Goal: Task Accomplishment & Management: Use online tool/utility

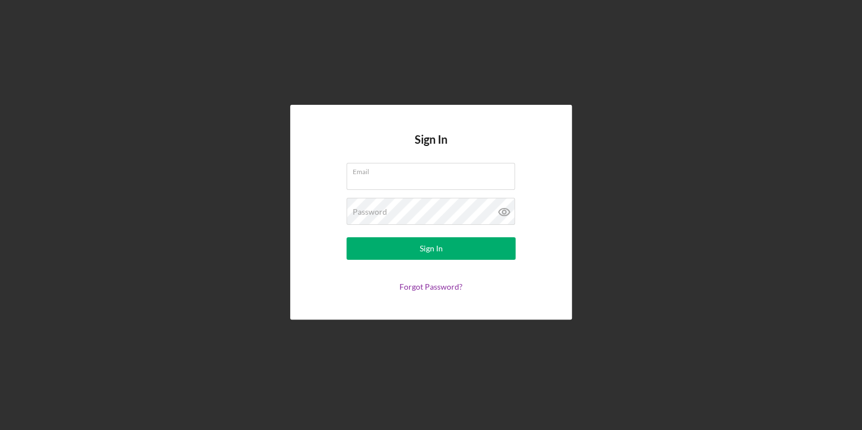
type input "[PERSON_NAME][EMAIL_ADDRESS][PERSON_NAME][DOMAIN_NAME]"
click at [437, 232] on form "Email [PERSON_NAME][EMAIL_ADDRESS][PERSON_NAME][DOMAIN_NAME] Password Sign In F…" at bounding box center [430, 227] width 225 height 128
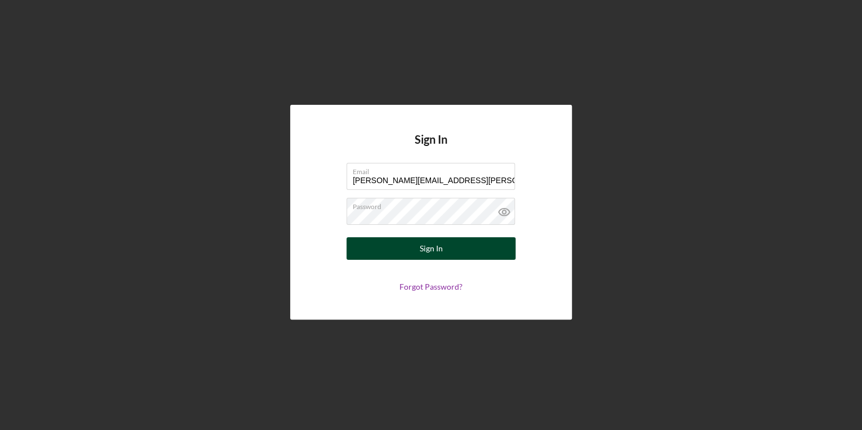
click at [446, 254] on button "Sign In" at bounding box center [431, 248] width 169 height 23
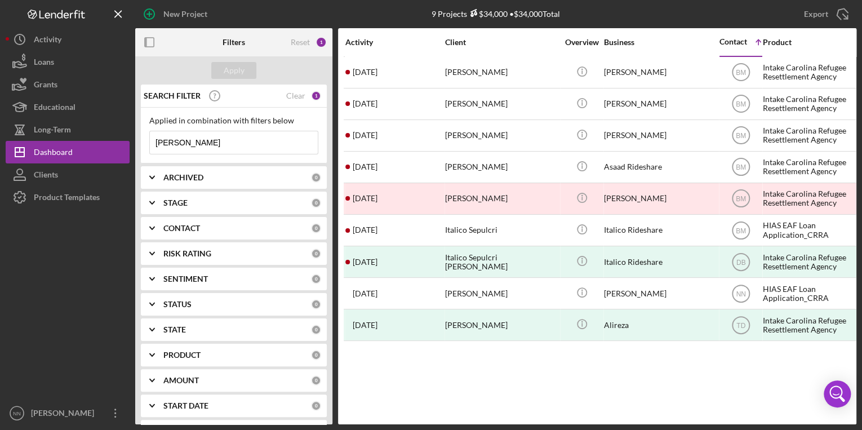
drag, startPoint x: 212, startPoint y: 144, endPoint x: 152, endPoint y: 140, distance: 60.4
click at [152, 140] on input "[PERSON_NAME]" at bounding box center [234, 142] width 168 height 23
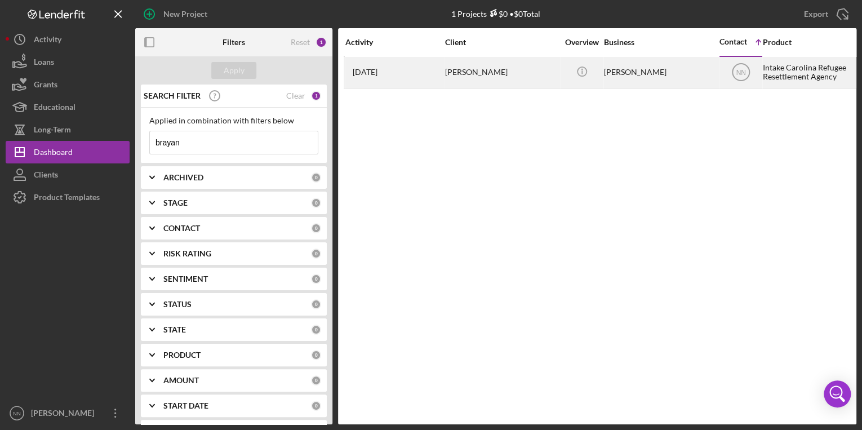
type input "brayan"
click at [417, 81] on div "[DATE] [PERSON_NAME]" at bounding box center [394, 72] width 99 height 30
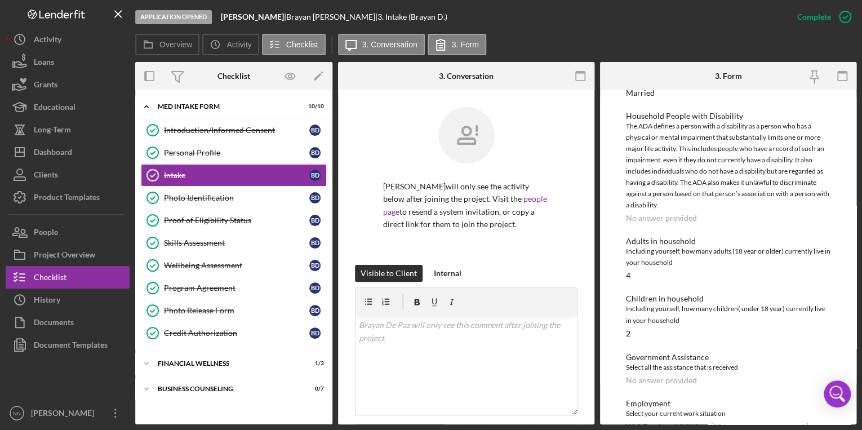
scroll to position [854, 0]
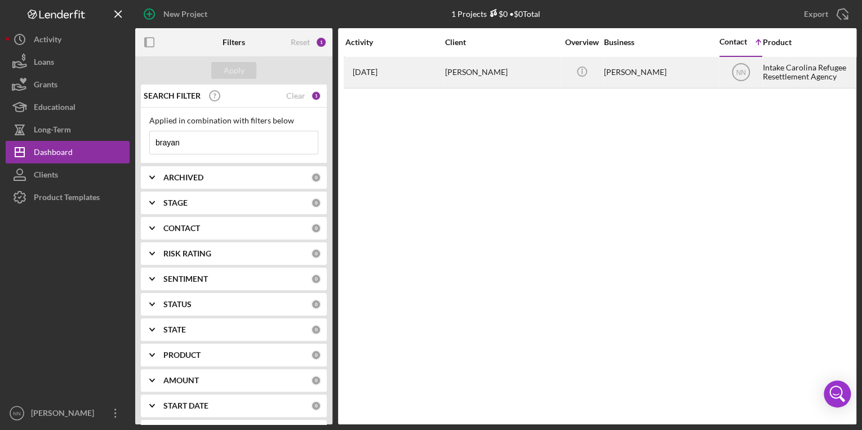
click at [464, 72] on div "[PERSON_NAME]" at bounding box center [501, 72] width 113 height 30
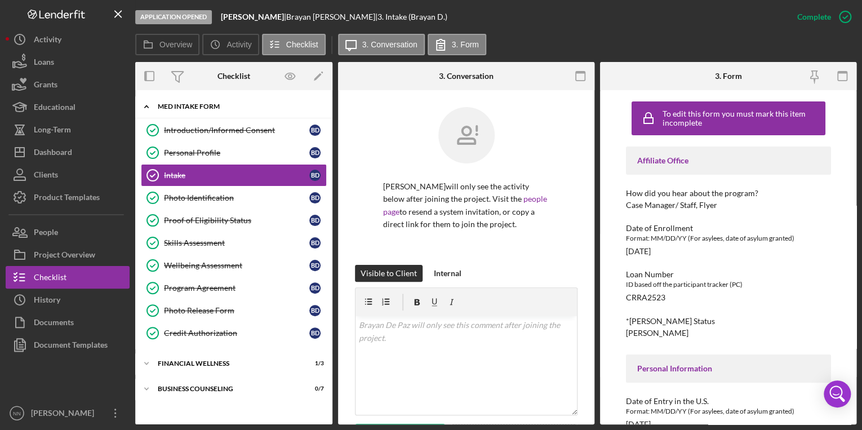
click at [199, 108] on div "MED Intake Form" at bounding box center [238, 106] width 161 height 7
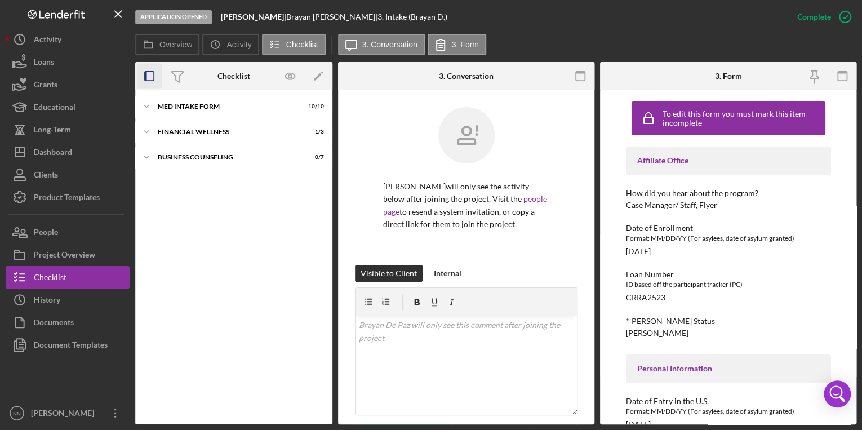
click at [145, 83] on icon "button" at bounding box center [149, 76] width 25 height 25
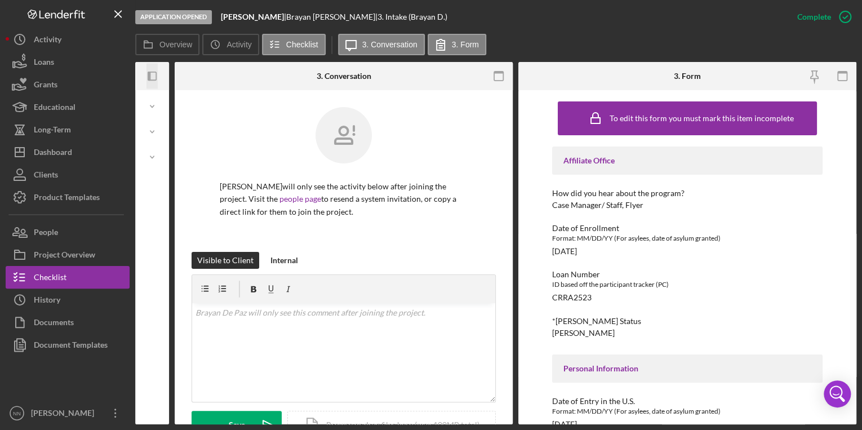
click at [154, 79] on icon "Icon/Panel Side Expand" at bounding box center [152, 76] width 25 height 25
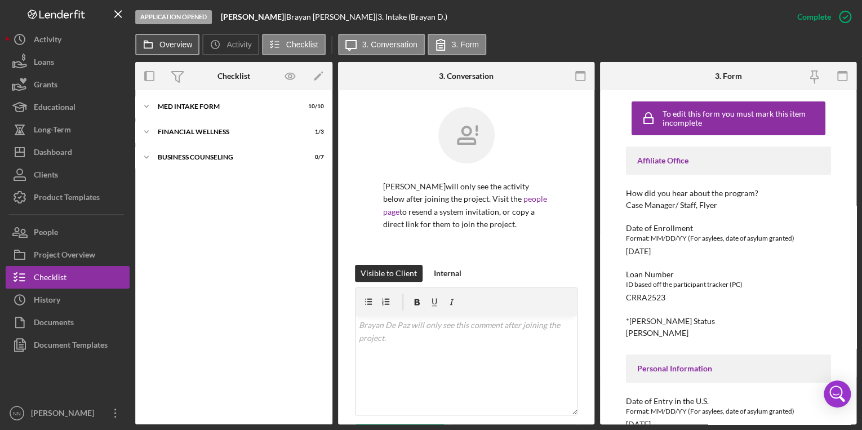
click at [176, 45] on label "Overview" at bounding box center [175, 44] width 33 height 9
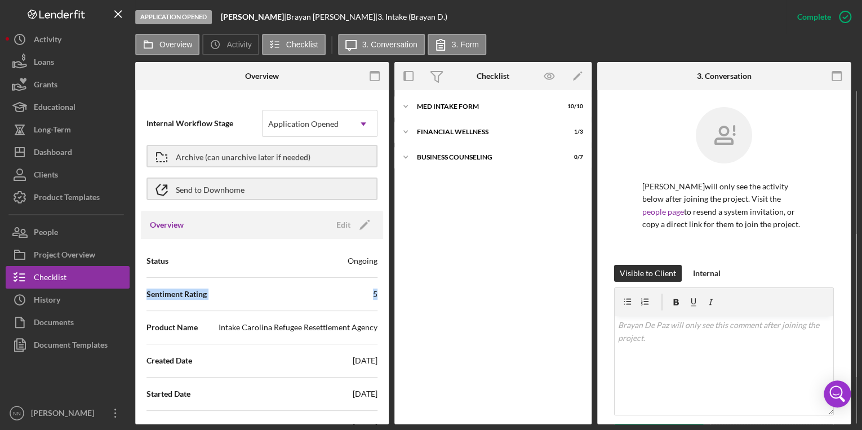
drag, startPoint x: 389, startPoint y: 248, endPoint x: 391, endPoint y: 298, distance: 49.6
click at [391, 298] on div "Overview Internal Workflow Stage Application Opened Icon/Dropdown Arrow Archive…" at bounding box center [495, 243] width 721 height 362
click at [243, 47] on label "Activity" at bounding box center [239, 44] width 25 height 9
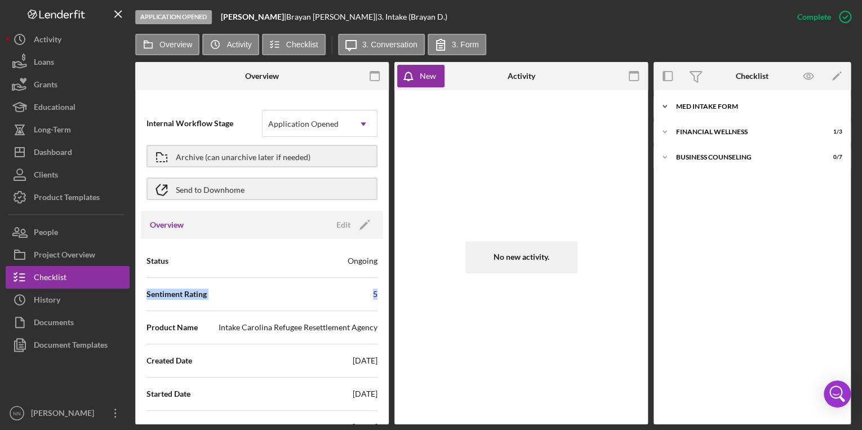
click at [696, 105] on div "MED Intake Form" at bounding box center [756, 106] width 161 height 7
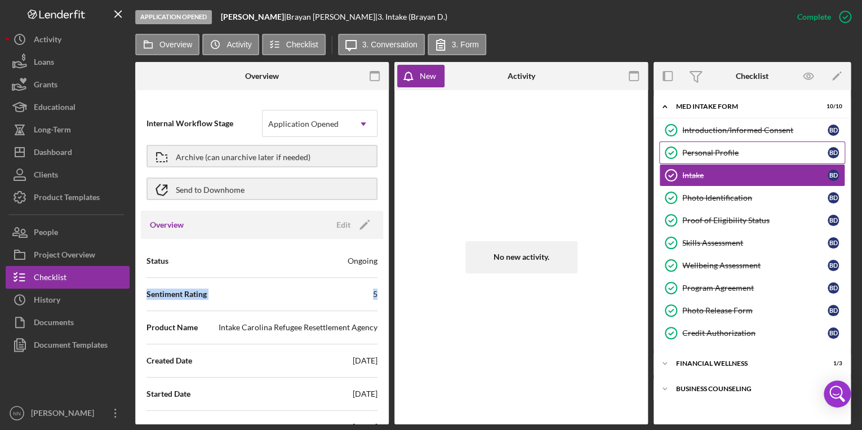
click at [712, 157] on link "Personal Profile Personal Profile B D" at bounding box center [752, 152] width 186 height 23
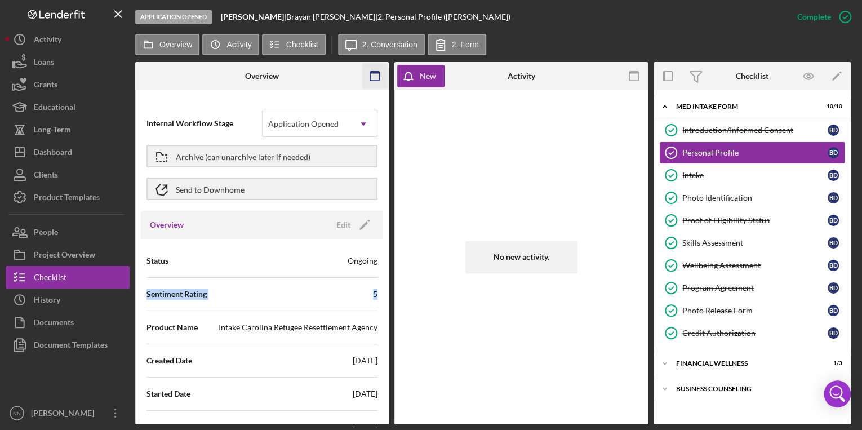
click at [374, 73] on rect "button" at bounding box center [374, 73] width 9 height 2
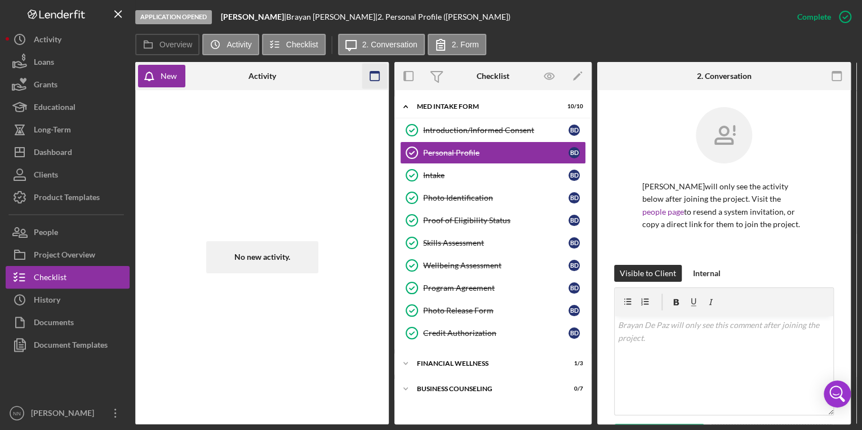
click at [374, 79] on icon "button" at bounding box center [374, 76] width 25 height 25
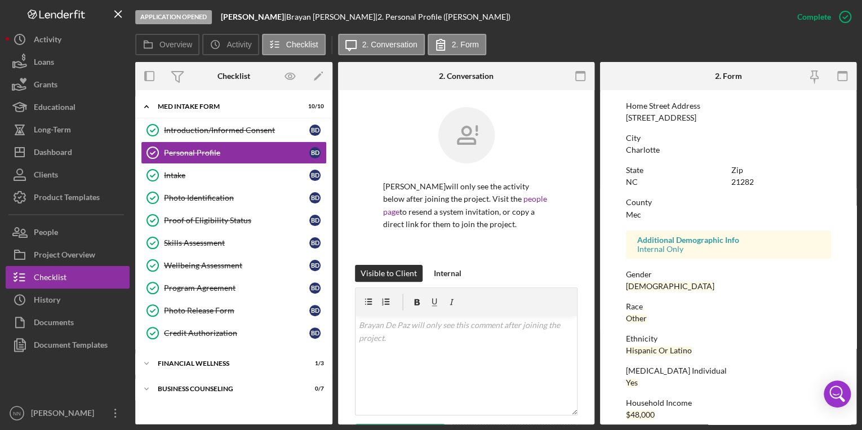
scroll to position [184, 0]
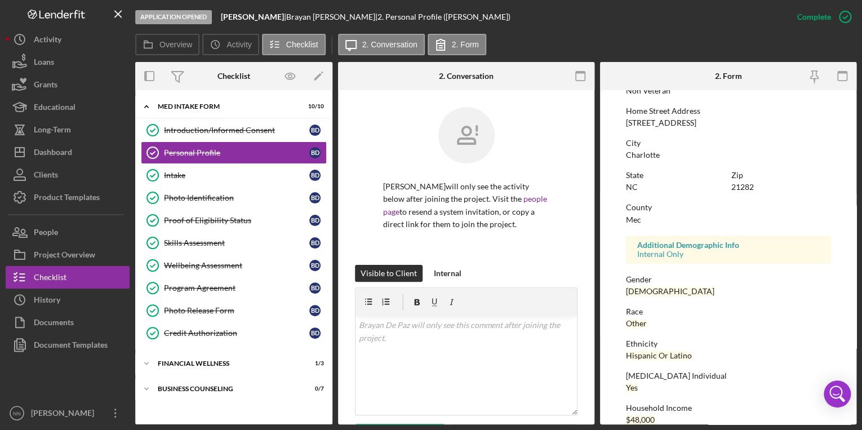
drag, startPoint x: 718, startPoint y: 126, endPoint x: 625, endPoint y: 122, distance: 93.0
click at [626, 122] on div "Home Street Address [STREET_ADDRESS]" at bounding box center [728, 117] width 205 height 21
copy div "[STREET_ADDRESS]"
drag, startPoint x: 757, startPoint y: 188, endPoint x: 731, endPoint y: 188, distance: 26.5
click at [731, 188] on div "Zip 21282" at bounding box center [781, 181] width 100 height 21
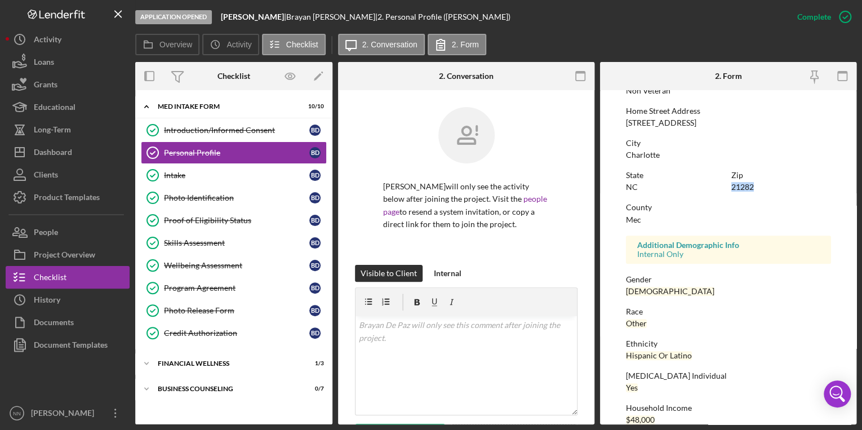
copy div "21282"
click at [227, 174] on div "Intake" at bounding box center [236, 175] width 145 height 9
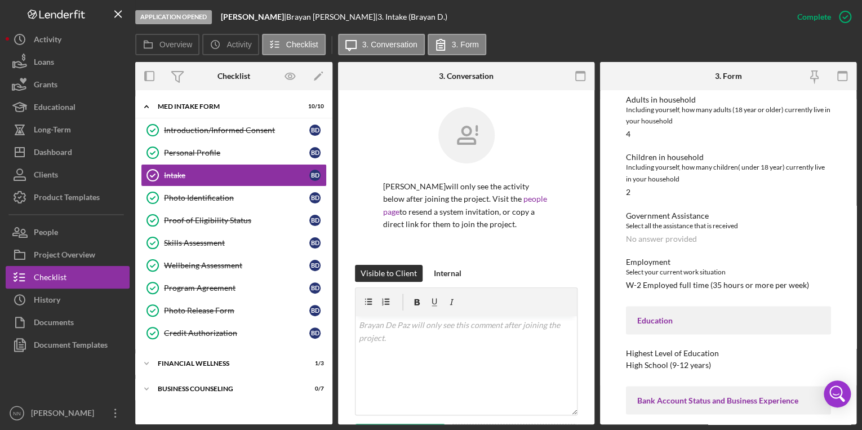
scroll to position [991, 0]
